Goal: Task Accomplishment & Management: Use online tool/utility

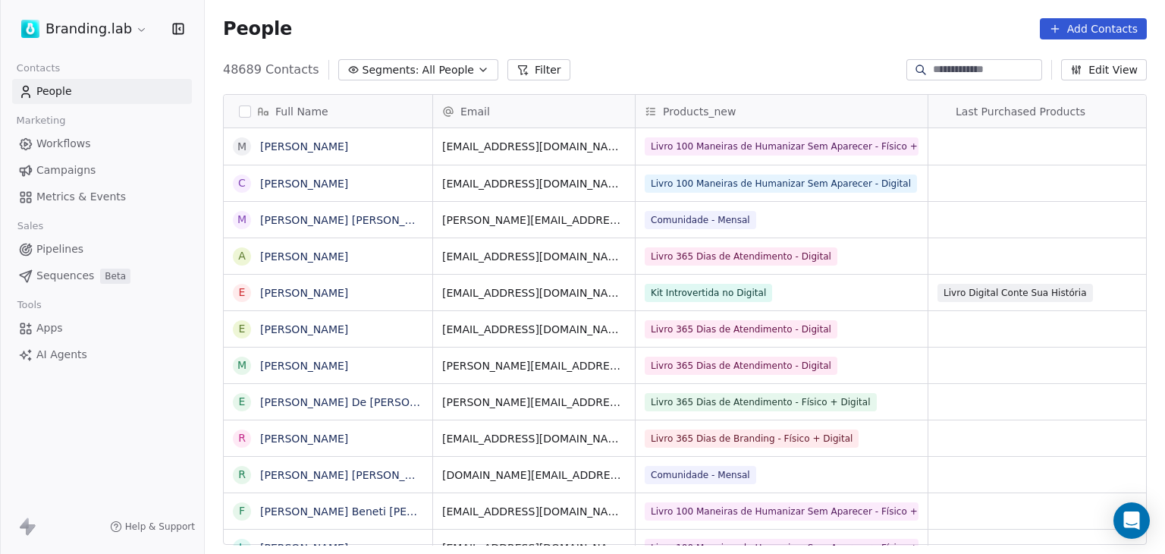
scroll to position [475, 948]
click at [507, 62] on button "Filter" at bounding box center [538, 69] width 63 height 21
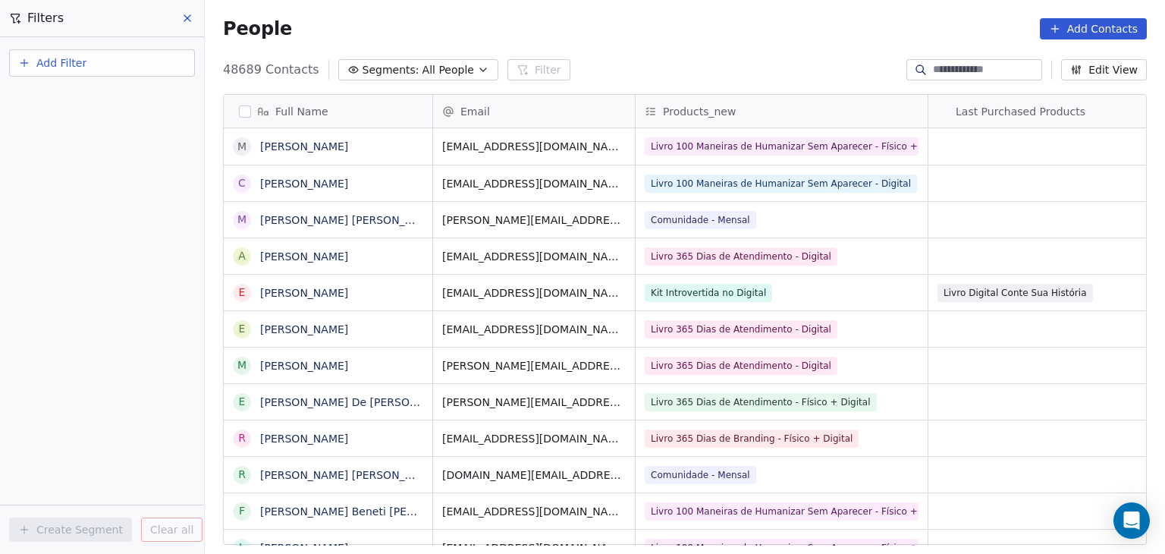
click at [96, 61] on button "Add Filter" at bounding box center [102, 62] width 186 height 27
click at [89, 106] on div "Contact properties" at bounding box center [102, 98] width 172 height 24
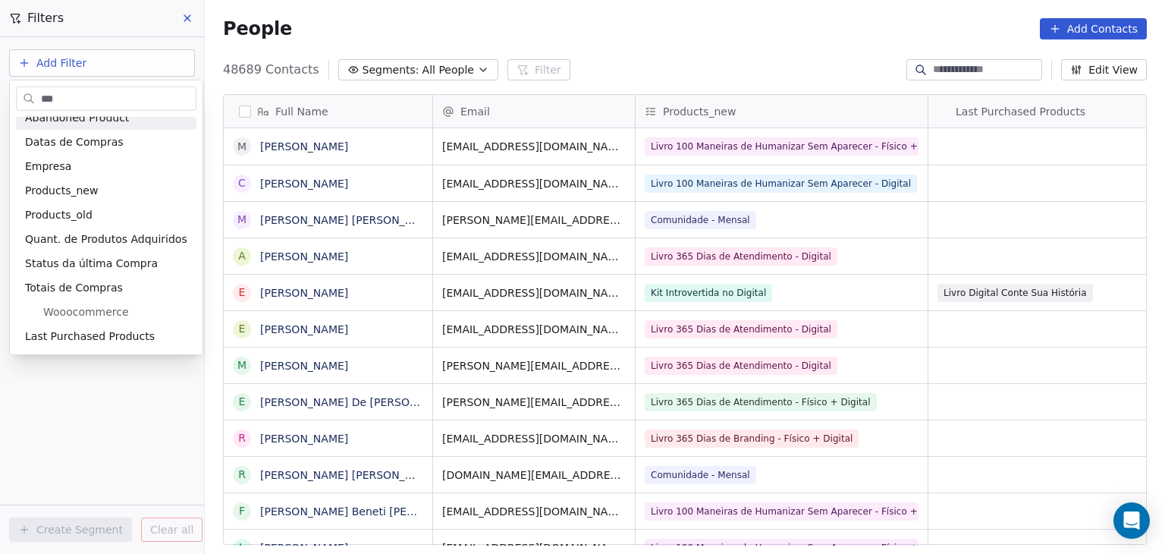
scroll to position [0, 0]
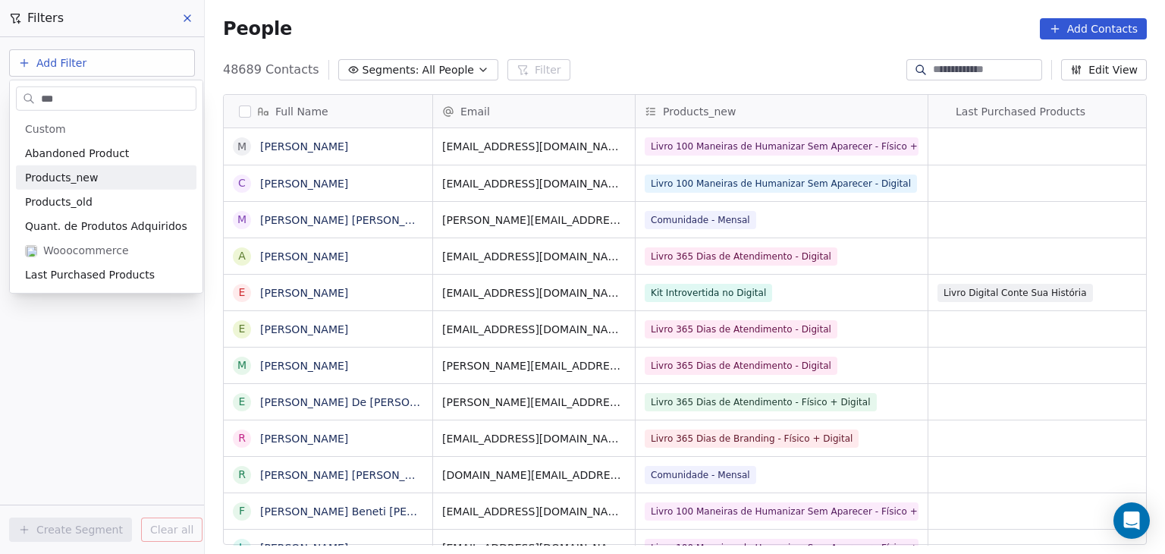
type input "***"
click at [49, 183] on span "Products_new" at bounding box center [61, 177] width 73 height 15
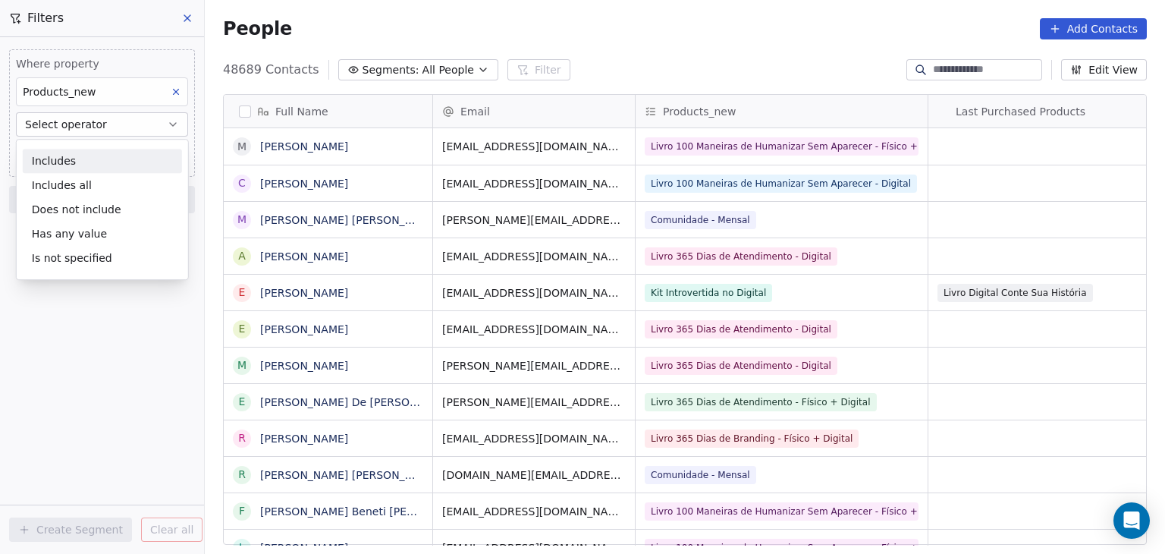
click at [107, 158] on div "Includes" at bounding box center [102, 161] width 159 height 24
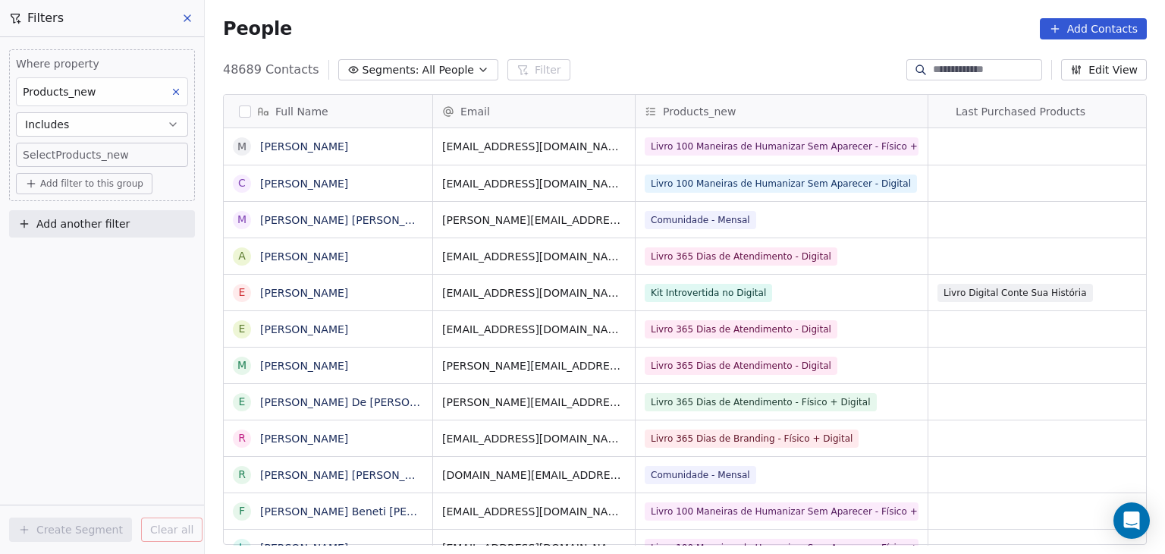
click at [107, 158] on body "Branding.lab Contacts People Marketing Workflows Campaigns Metrics & Events Sal…" at bounding box center [582, 277] width 1165 height 554
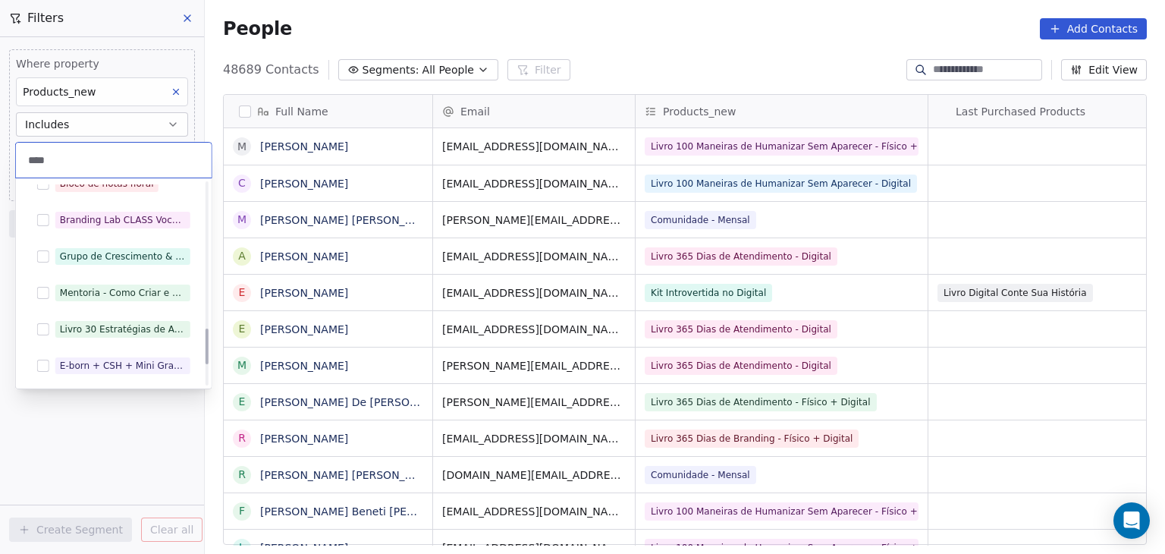
scroll to position [696, 0]
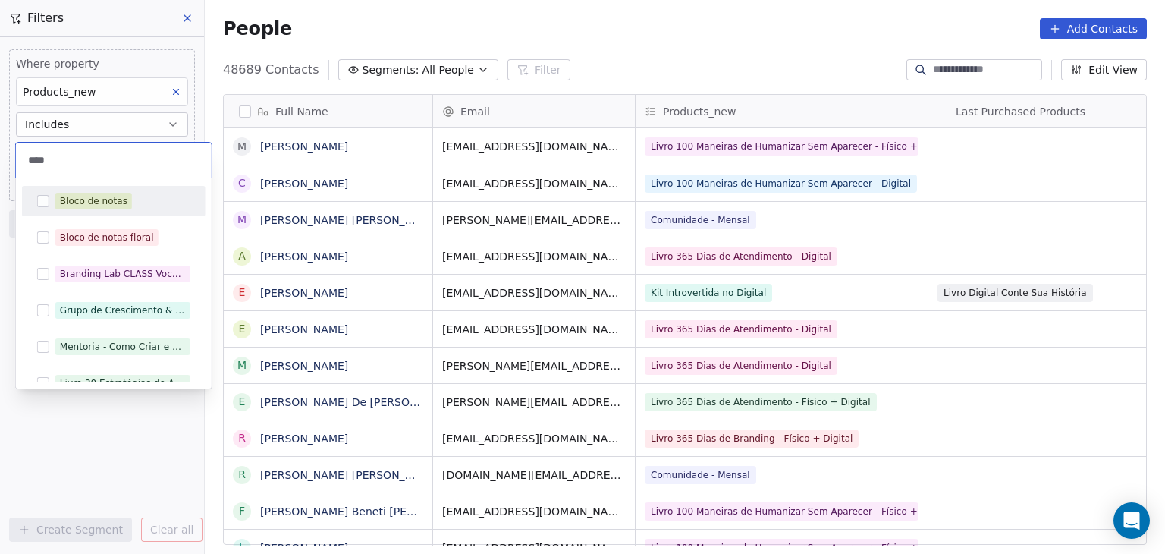
click at [88, 149] on div "****" at bounding box center [114, 160] width 196 height 35
click at [109, 169] on div "****" at bounding box center [114, 160] width 196 height 35
click at [53, 162] on input "****" at bounding box center [113, 160] width 177 height 17
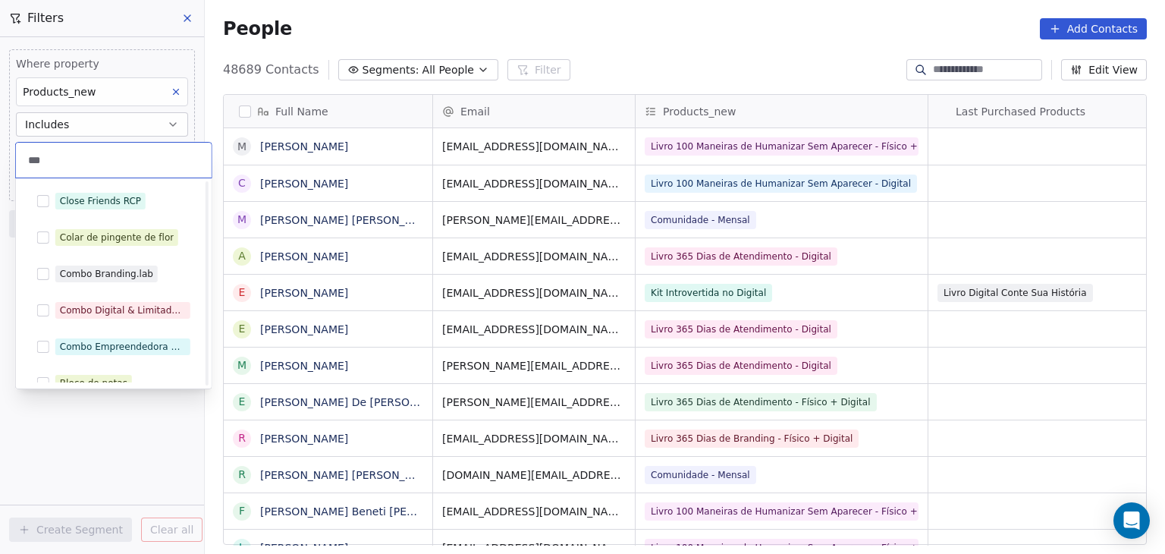
scroll to position [711, 0]
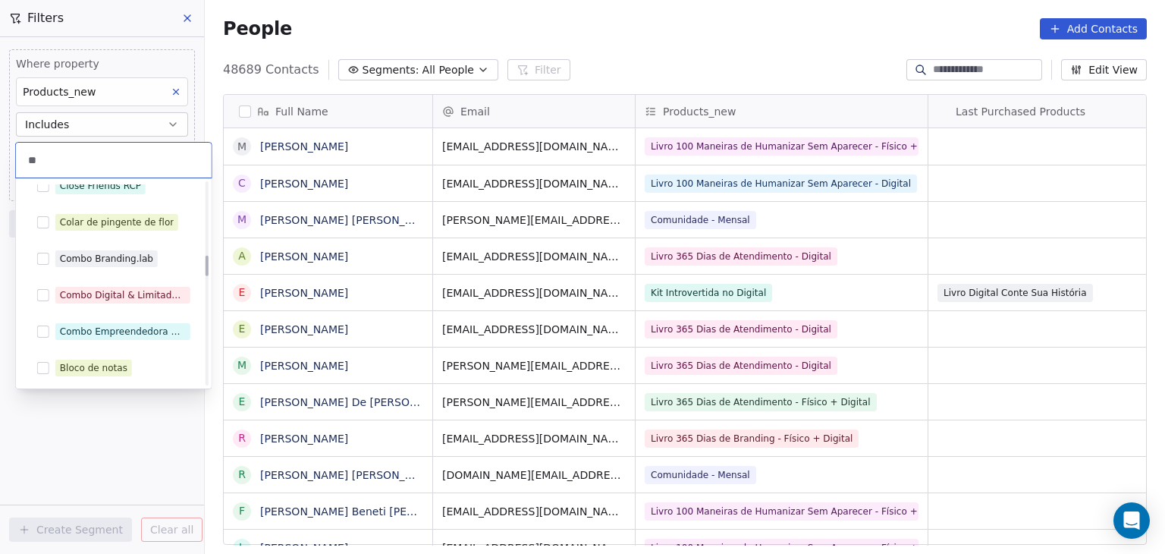
type input "*"
click at [173, 91] on html "Branding.lab Contacts People Marketing Workflows Campaigns Metrics & Events Sal…" at bounding box center [582, 277] width 1165 height 554
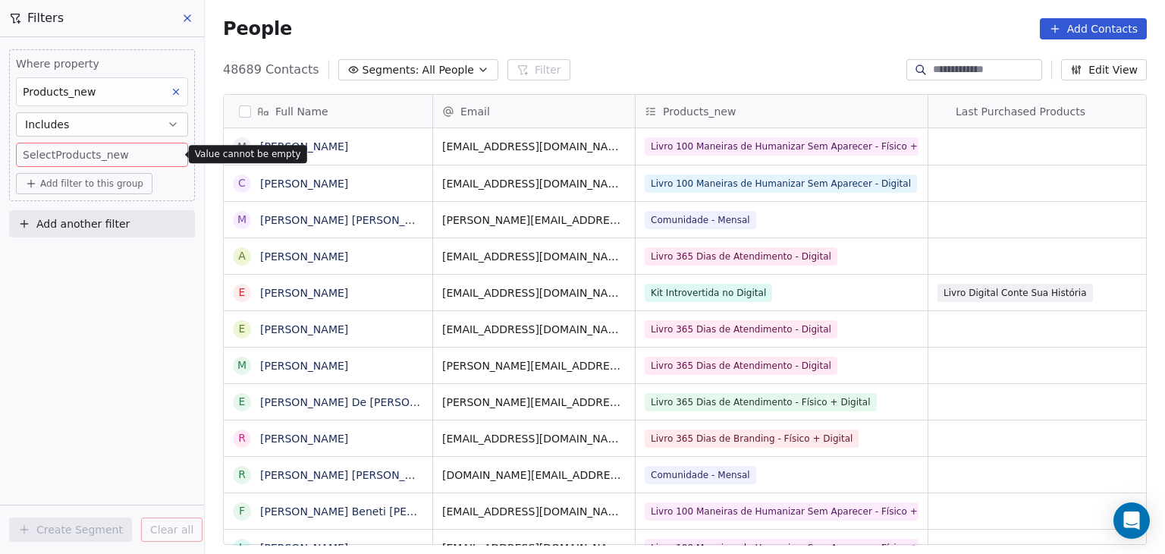
click at [185, 20] on icon at bounding box center [187, 18] width 6 height 6
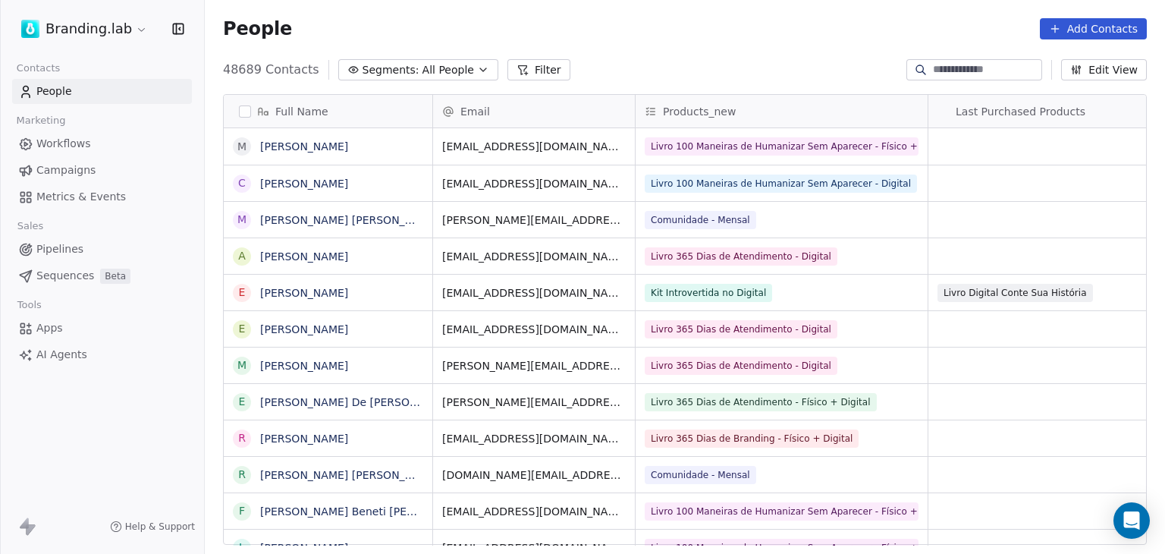
click at [516, 64] on icon at bounding box center [522, 70] width 12 height 12
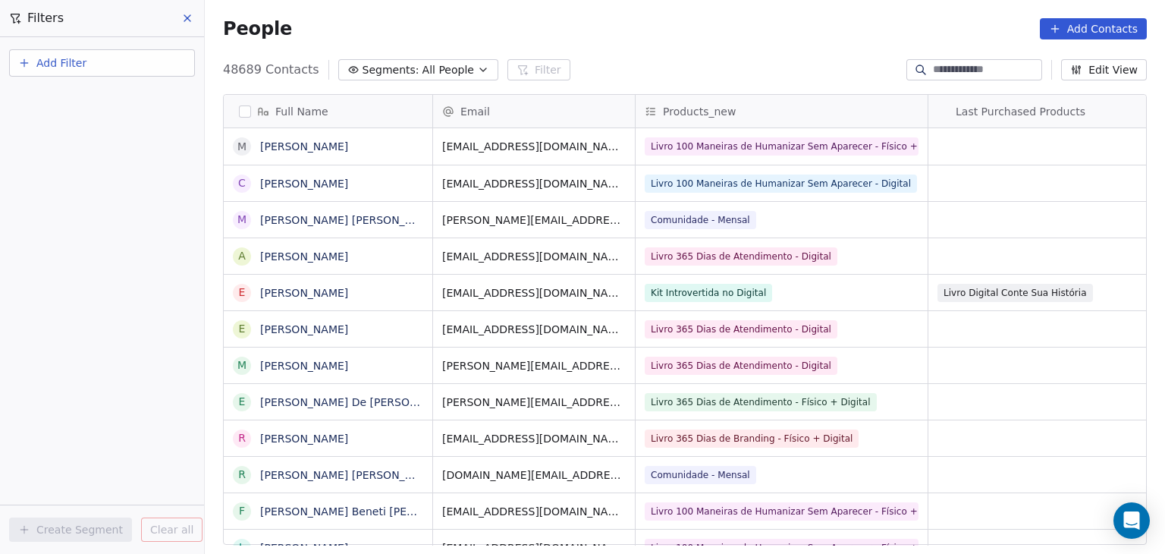
click at [131, 61] on button "Add Filter" at bounding box center [102, 62] width 186 height 27
click at [114, 106] on div "Contact properties" at bounding box center [102, 98] width 172 height 24
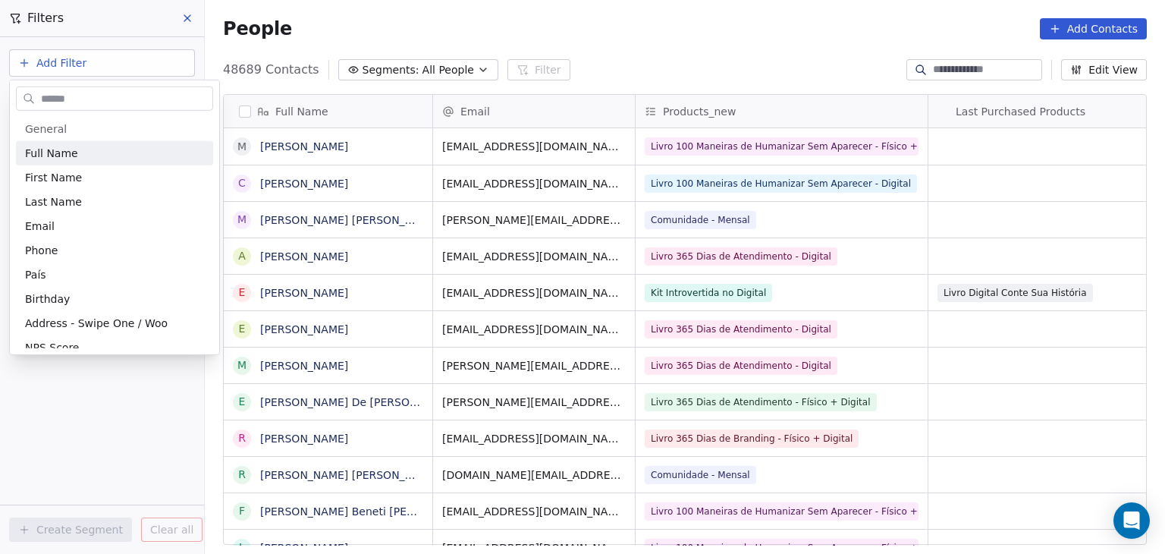
click at [115, 97] on input "text" at bounding box center [125, 98] width 174 height 22
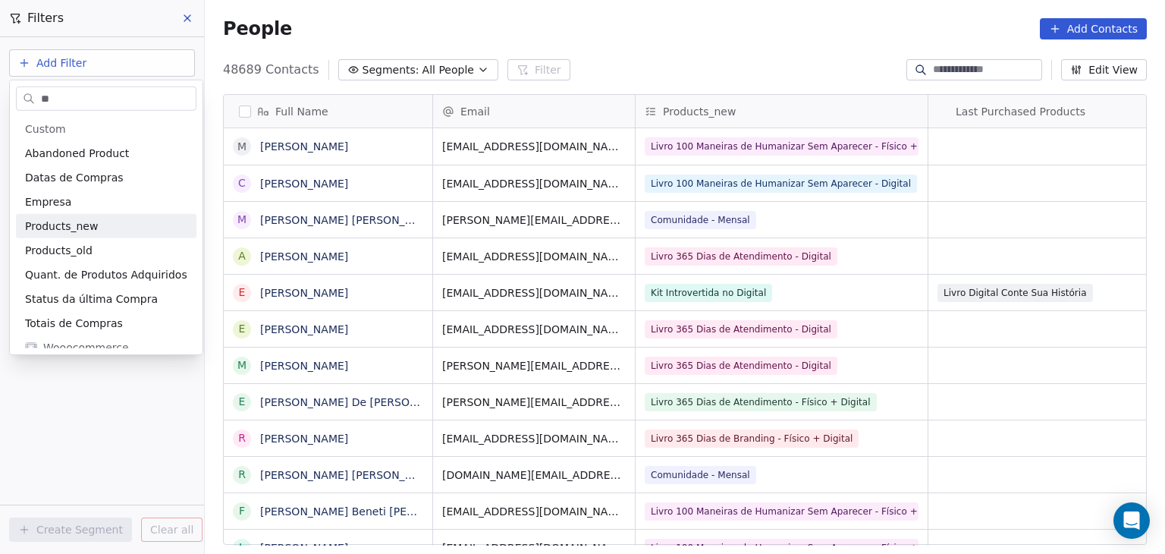
type input "**"
click at [79, 222] on span "Products_new" at bounding box center [61, 225] width 73 height 15
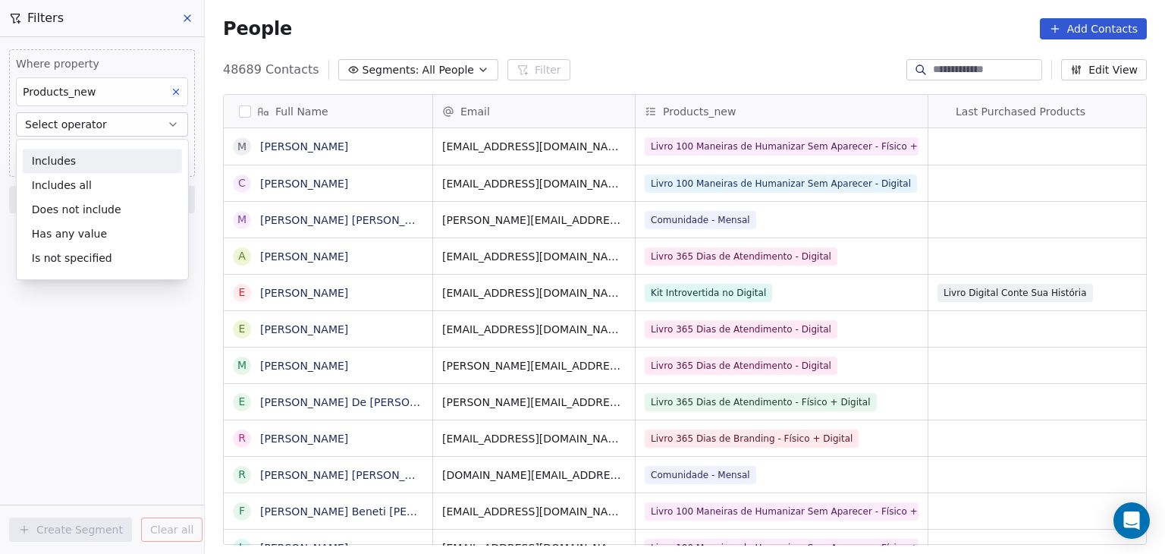
click at [91, 165] on div "Includes" at bounding box center [102, 161] width 159 height 24
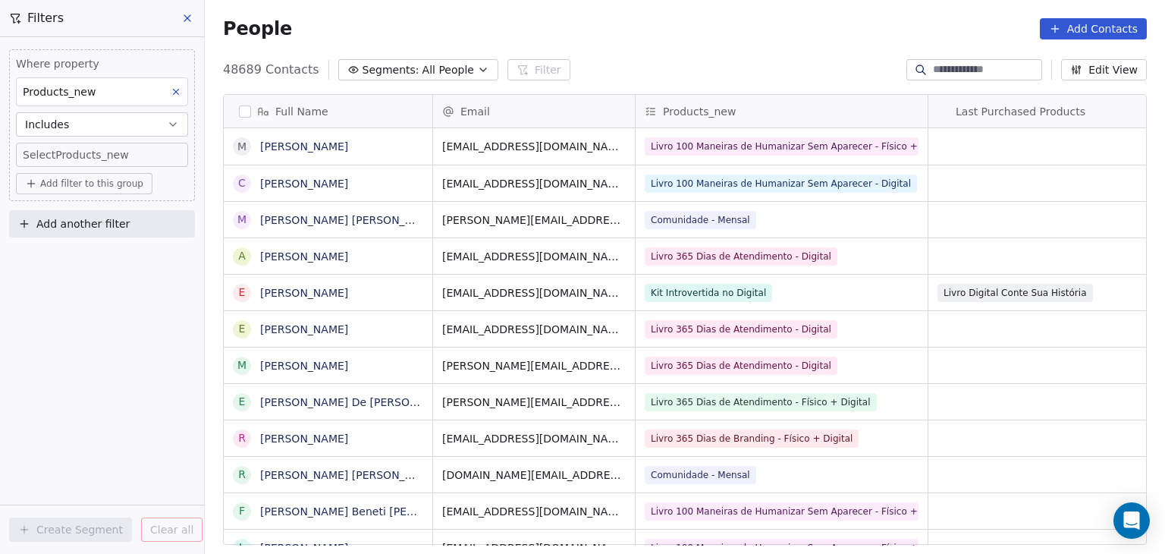
click at [104, 159] on body "Branding.lab Contacts People Marketing Workflows Campaigns Metrics & Events Sal…" at bounding box center [582, 277] width 1165 height 554
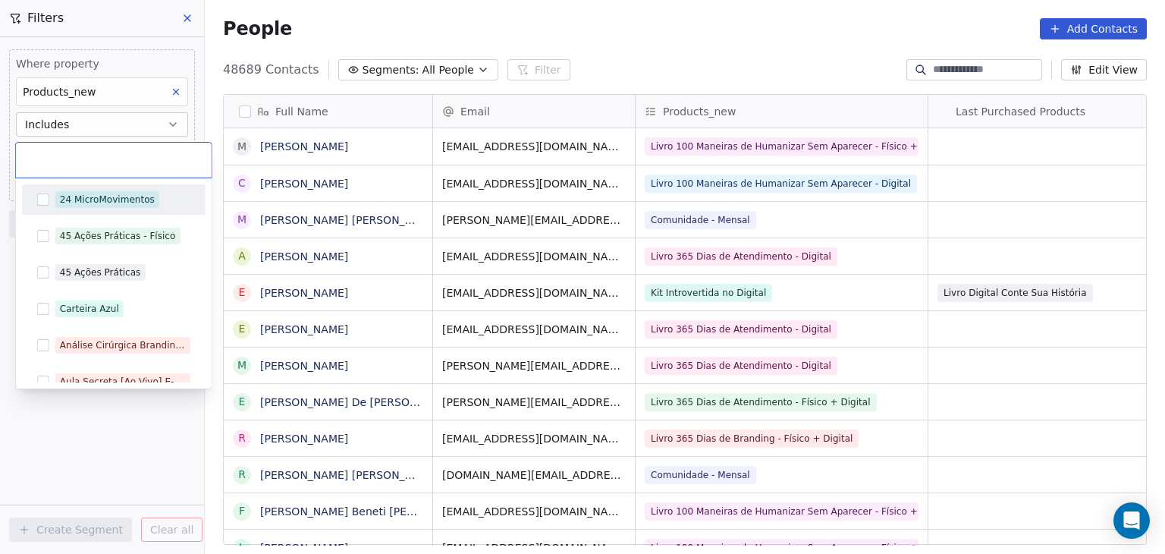
click at [118, 152] on input "text" at bounding box center [113, 160] width 177 height 17
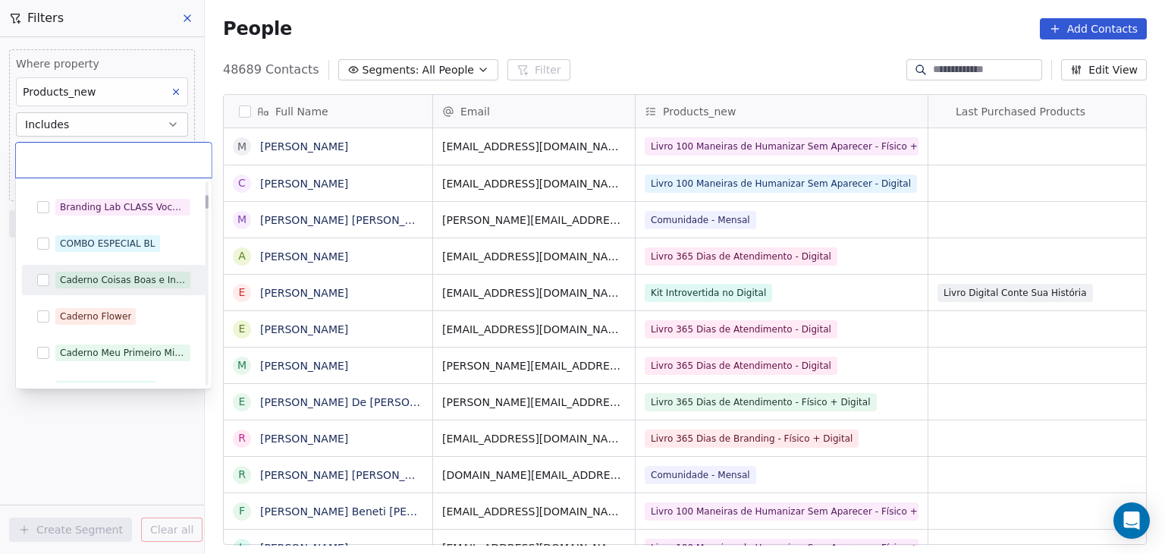
scroll to position [455, 0]
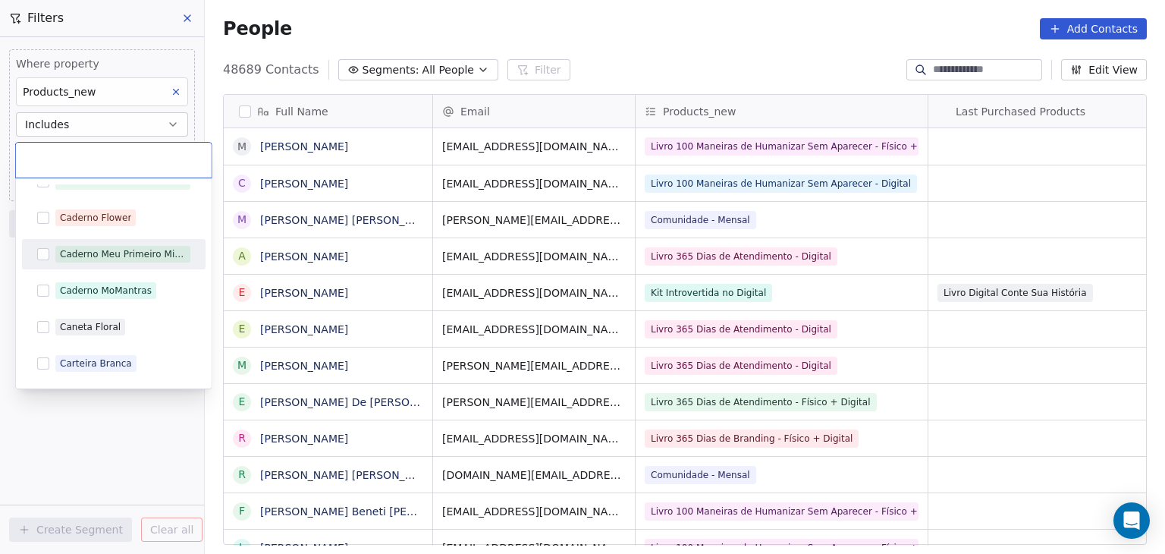
click at [39, 261] on div "Caderno Meu Primeiro Milhão" at bounding box center [113, 254] width 171 height 24
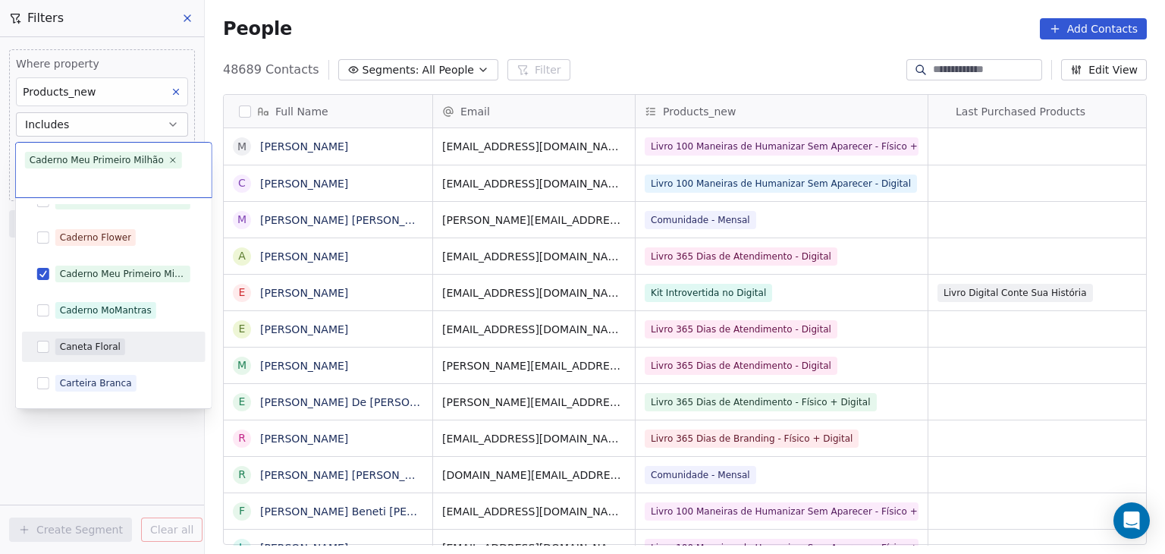
click at [219, 321] on html "Branding.lab Contacts People Marketing Workflows Campaigns Metrics & Events Sal…" at bounding box center [582, 277] width 1165 height 554
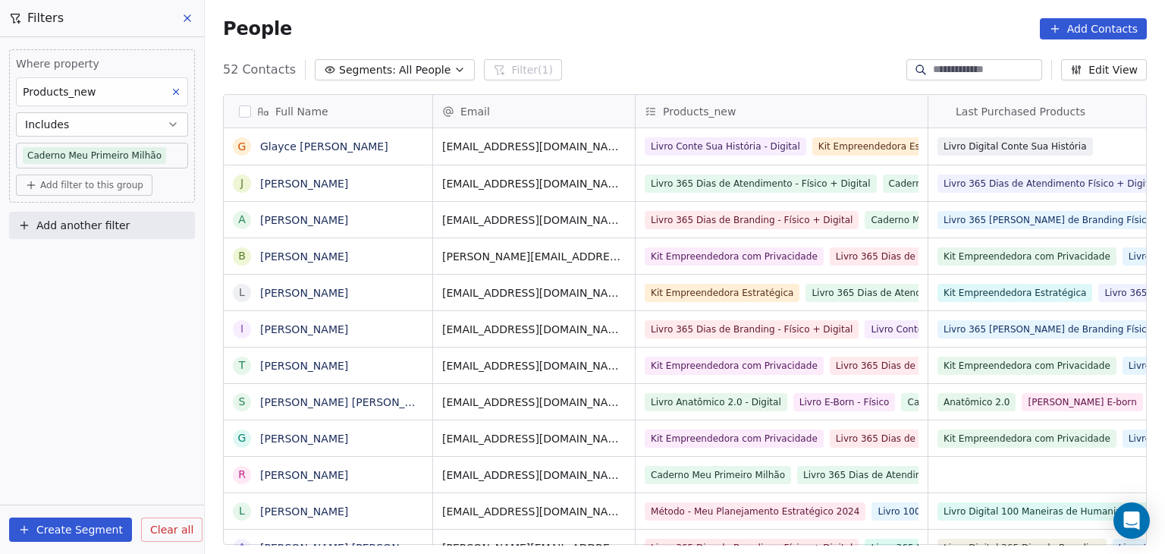
scroll to position [475, 948]
click at [248, 112] on button "button" at bounding box center [245, 111] width 12 height 12
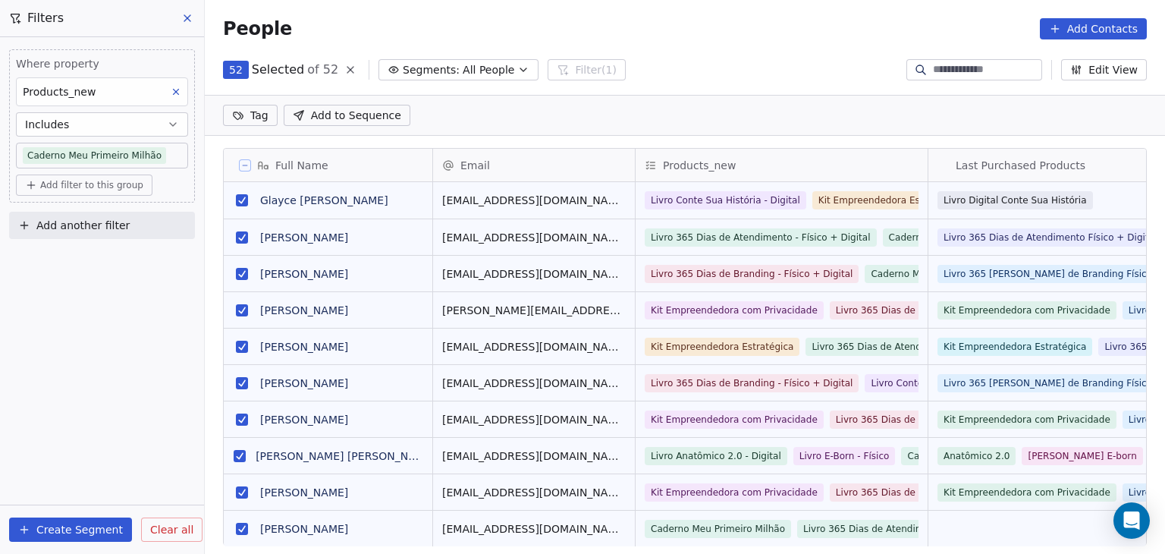
scroll to position [422, 948]
